Goal: Information Seeking & Learning: Learn about a topic

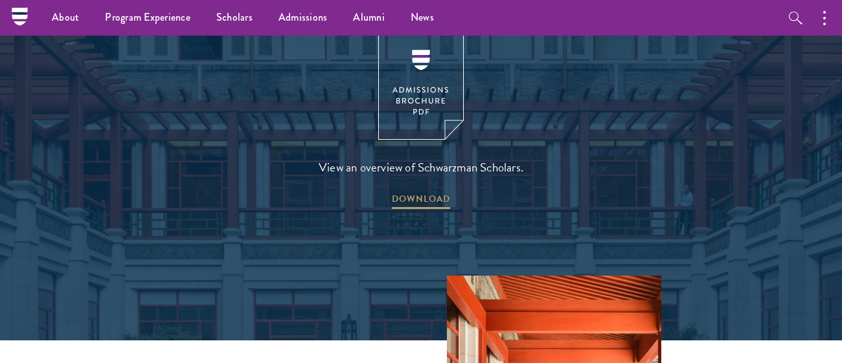
scroll to position [1711, 0]
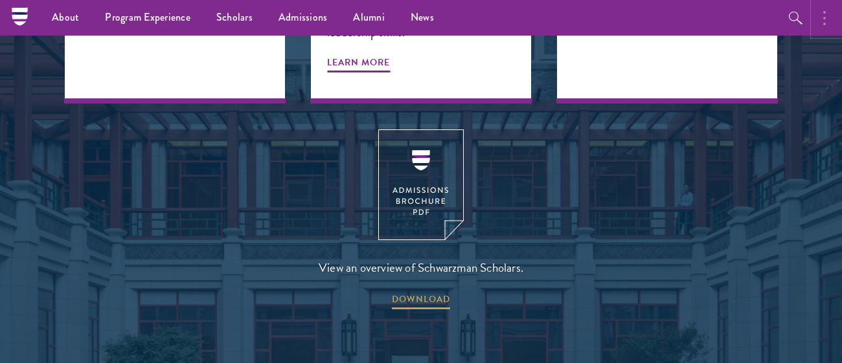
click at [824, 12] on circle "button" at bounding box center [824, 12] width 3 height 3
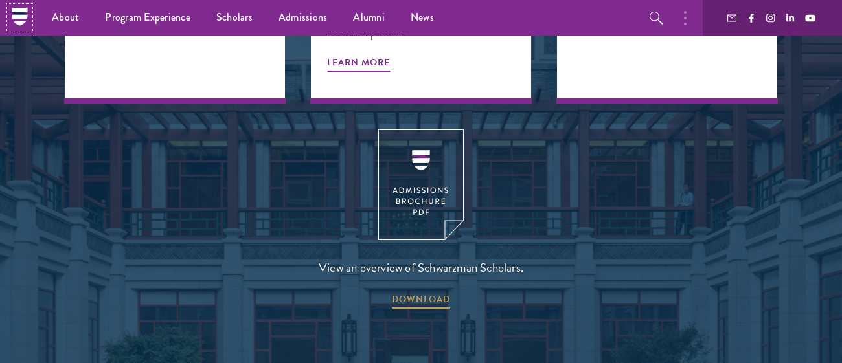
click at [14, 12] on icon at bounding box center [20, 13] width 16 height 3
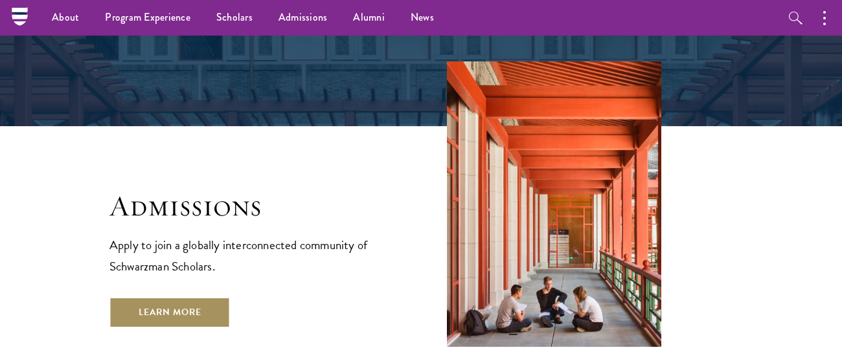
scroll to position [2025, 0]
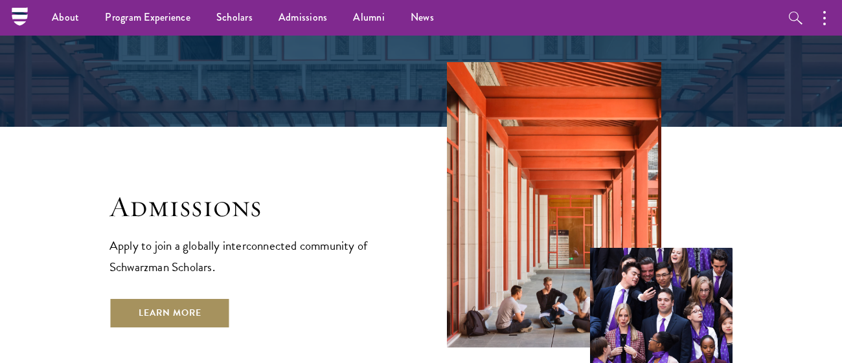
click at [167, 298] on link "Learn More" at bounding box center [169, 313] width 121 height 31
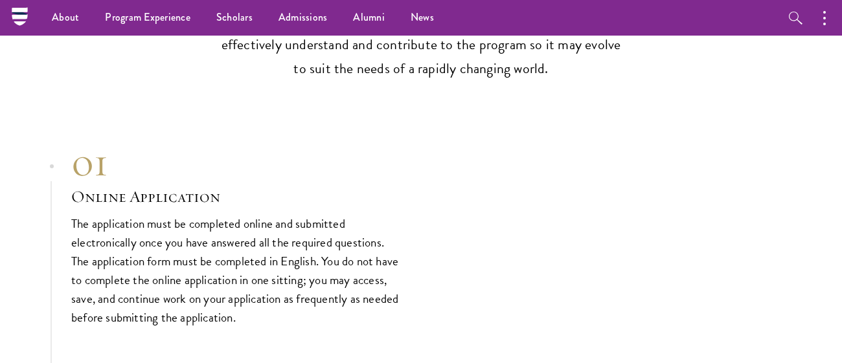
scroll to position [3566, 0]
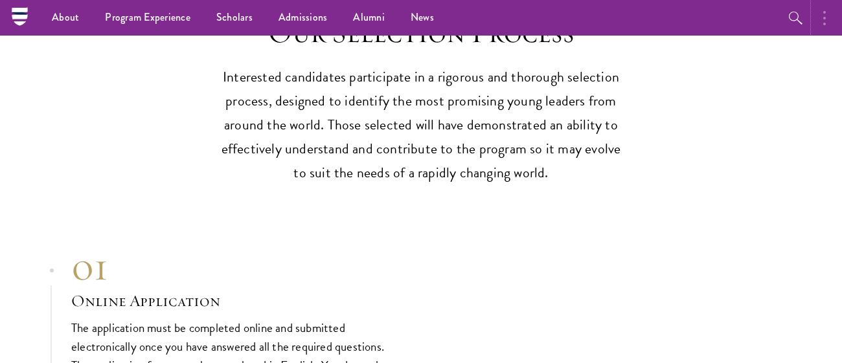
click at [822, 16] on button "button" at bounding box center [827, 18] width 28 height 36
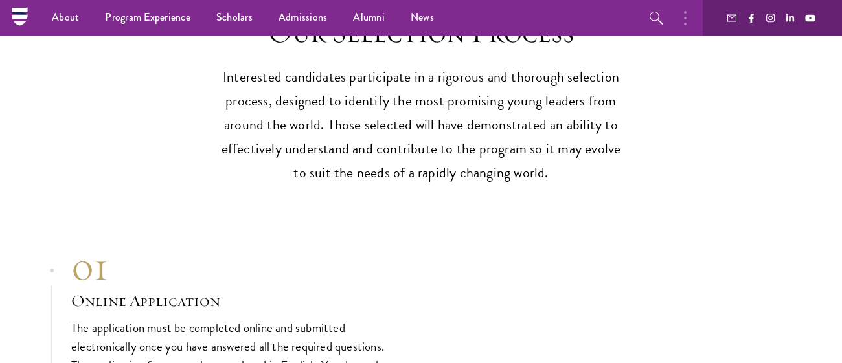
click at [24, 27] on nav "About Overview Leadership Donors Program Experience Overview Curriculum Student…" at bounding box center [338, 18] width 638 height 36
click at [18, 19] on icon at bounding box center [20, 16] width 20 height 20
click at [16, 15] on icon at bounding box center [20, 16] width 16 height 5
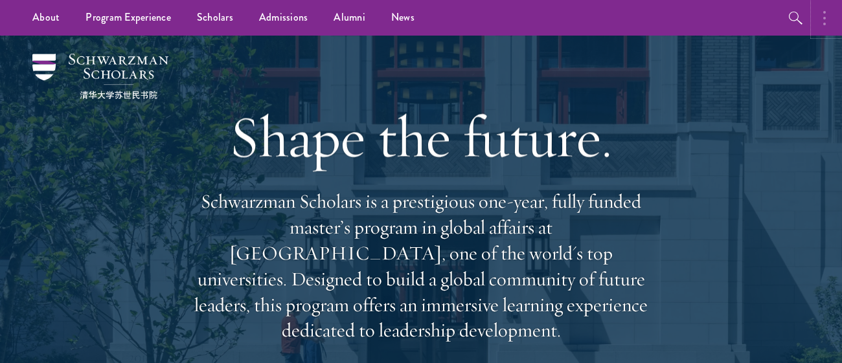
click at [816, 21] on button "button" at bounding box center [827, 18] width 28 height 36
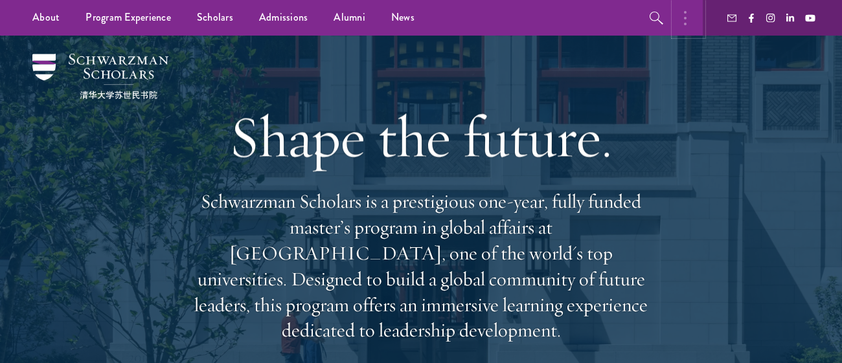
click at [691, 8] on button "button" at bounding box center [688, 18] width 28 height 36
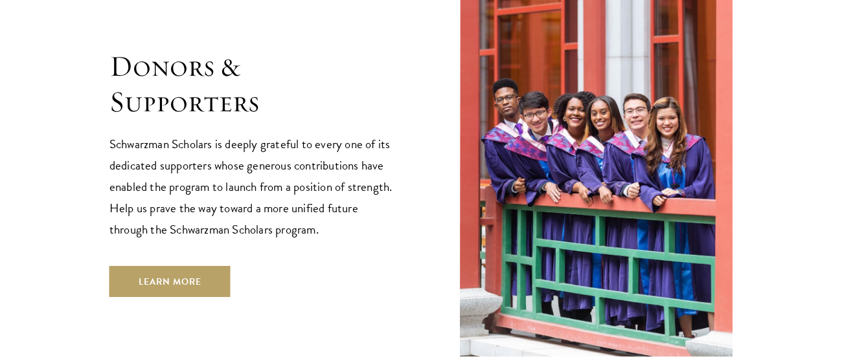
scroll to position [3874, 0]
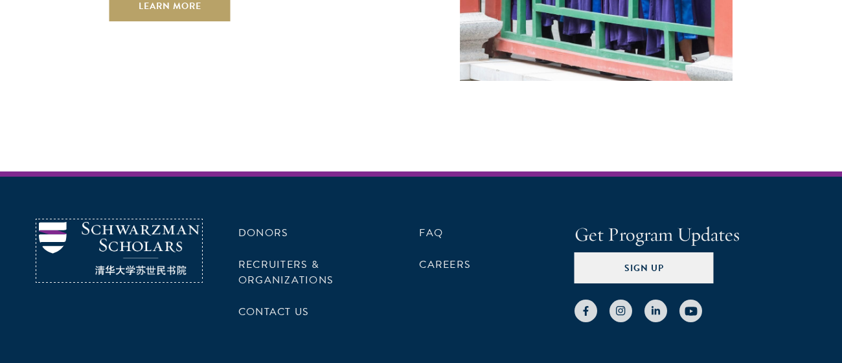
click at [100, 222] on img at bounding box center [119, 249] width 161 height 54
